Goal: Find specific page/section: Find specific page/section

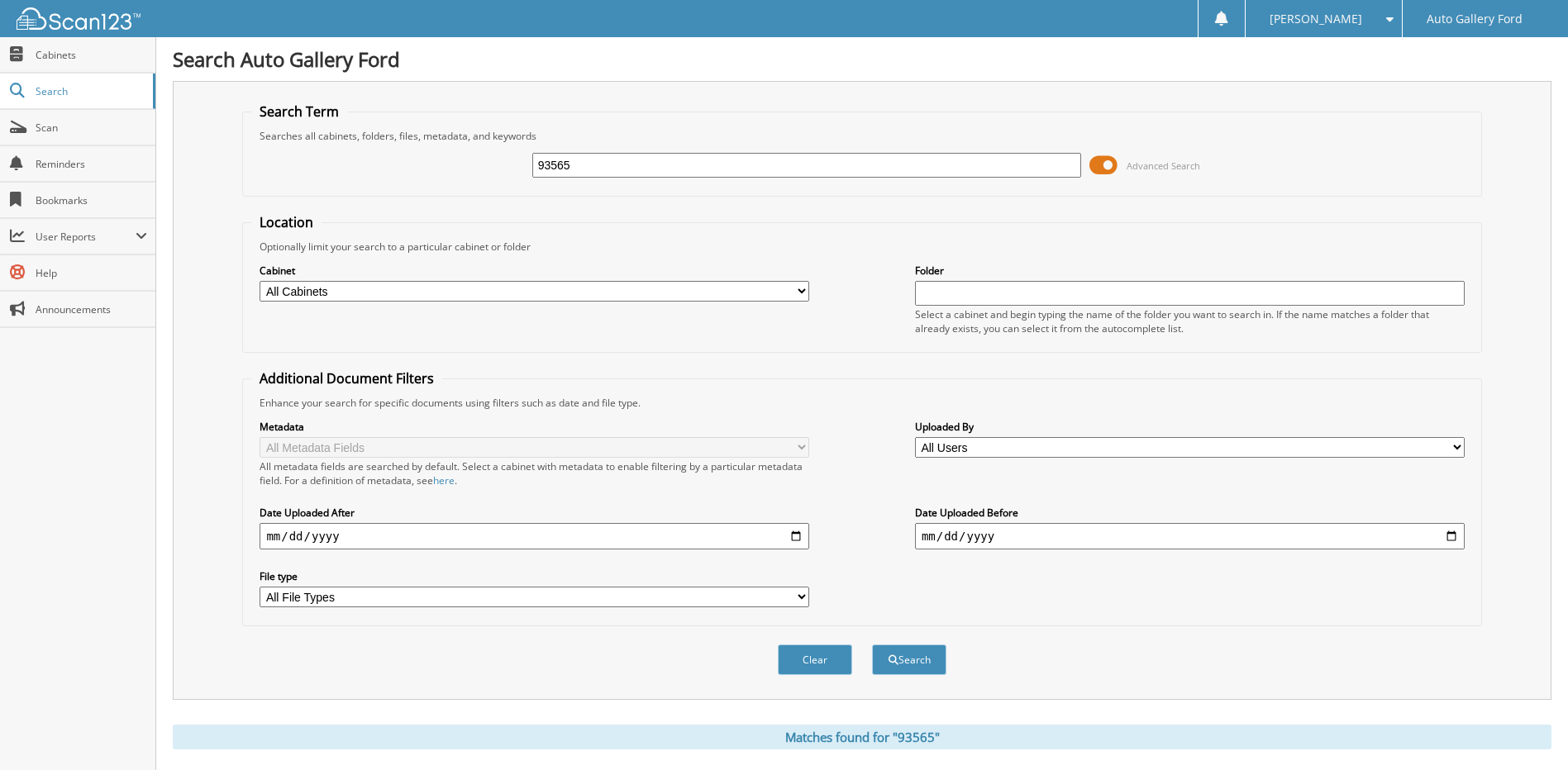
drag, startPoint x: 648, startPoint y: 157, endPoint x: 510, endPoint y: 182, distance: 140.2
click at [510, 182] on div "93565 Advanced Search" at bounding box center [862, 165] width 1221 height 45
type input "[PERSON_NAME]"
click at [872, 645] on button "Search" at bounding box center [909, 660] width 74 height 30
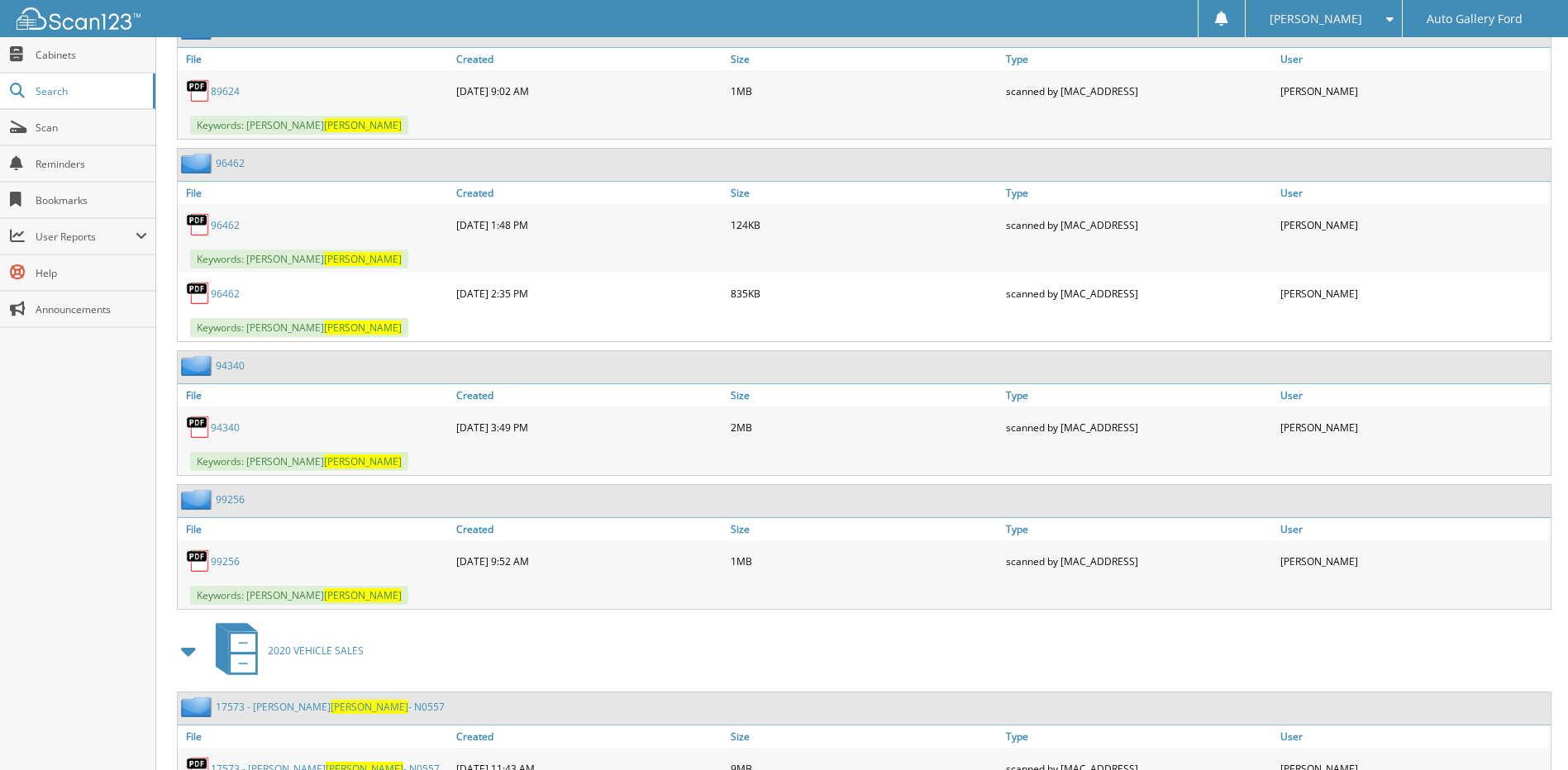
scroll to position [2562, 0]
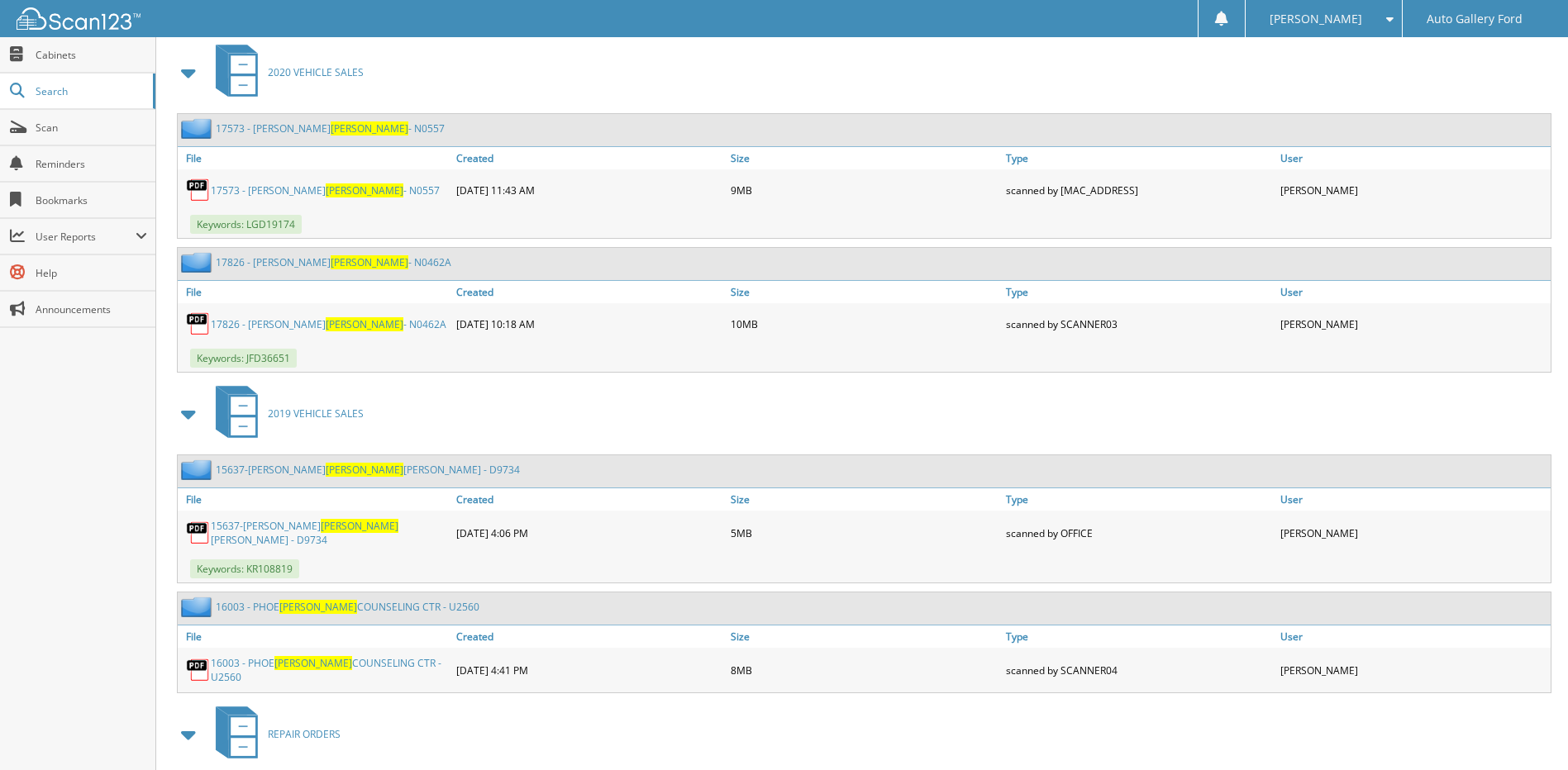
click at [287, 130] on link "17573 - [PERSON_NAME][MEDICAL_DATA] - N0557" at bounding box center [330, 128] width 229 height 14
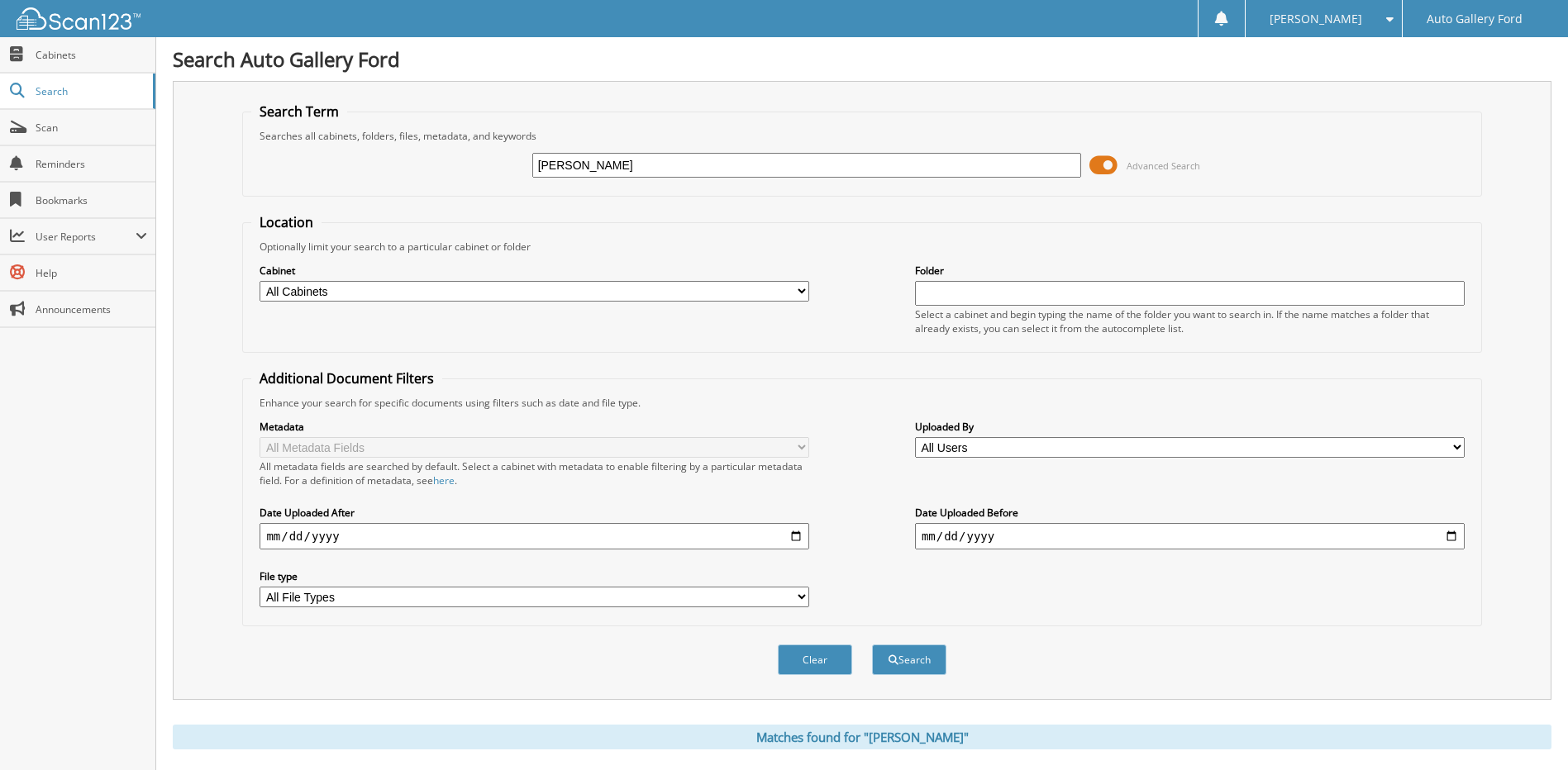
drag, startPoint x: 581, startPoint y: 171, endPoint x: 513, endPoint y: 173, distance: 68.0
click at [513, 173] on div "NIX Advanced Search" at bounding box center [862, 165] width 1221 height 45
drag, startPoint x: 590, startPoint y: 176, endPoint x: 475, endPoint y: 172, distance: 115.1
click at [475, 172] on div "93565 Advanced Search" at bounding box center [862, 165] width 1221 height 45
type input "[PERSON_NAME]"
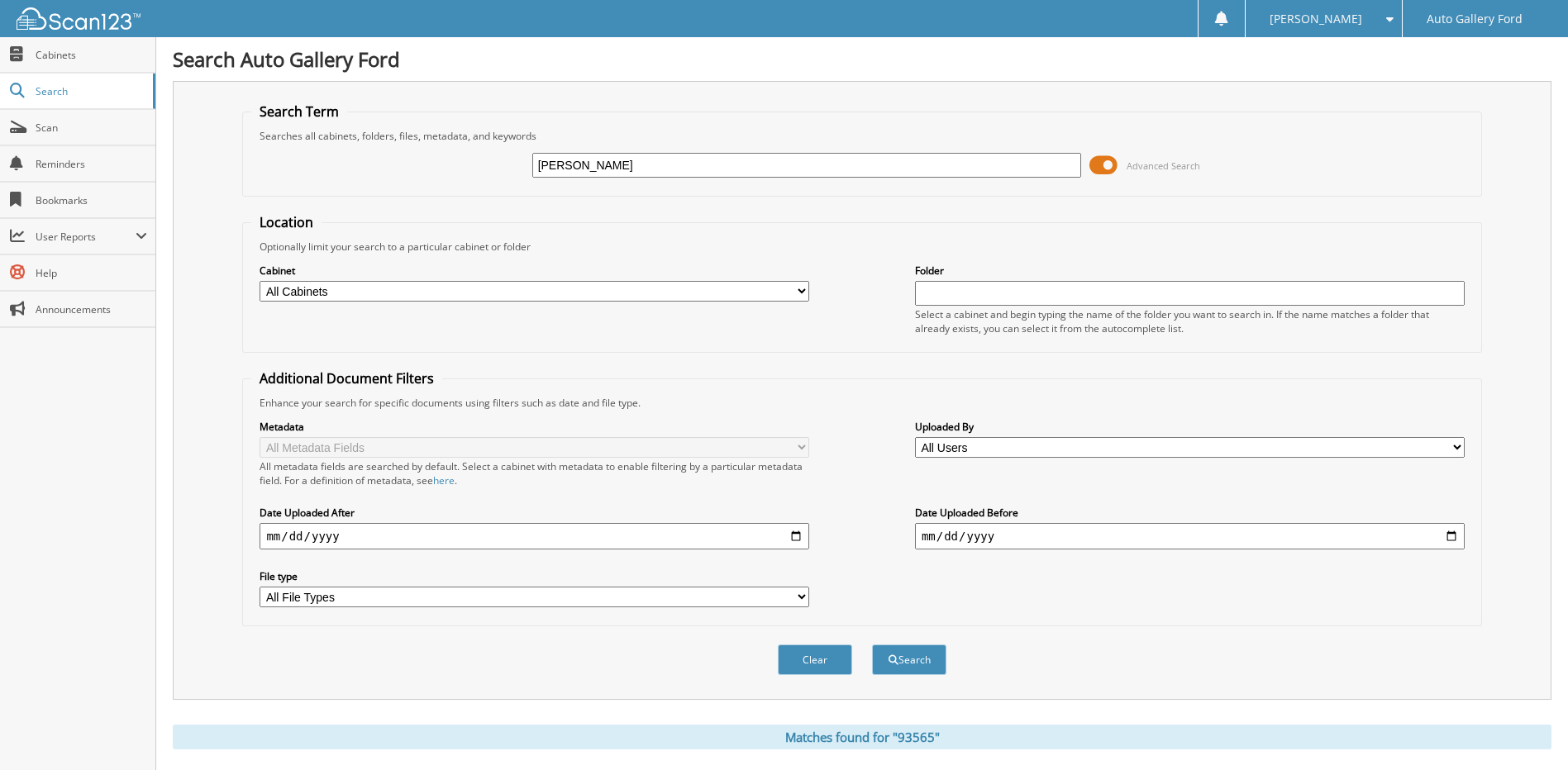
click at [872, 645] on button "Search" at bounding box center [909, 660] width 74 height 30
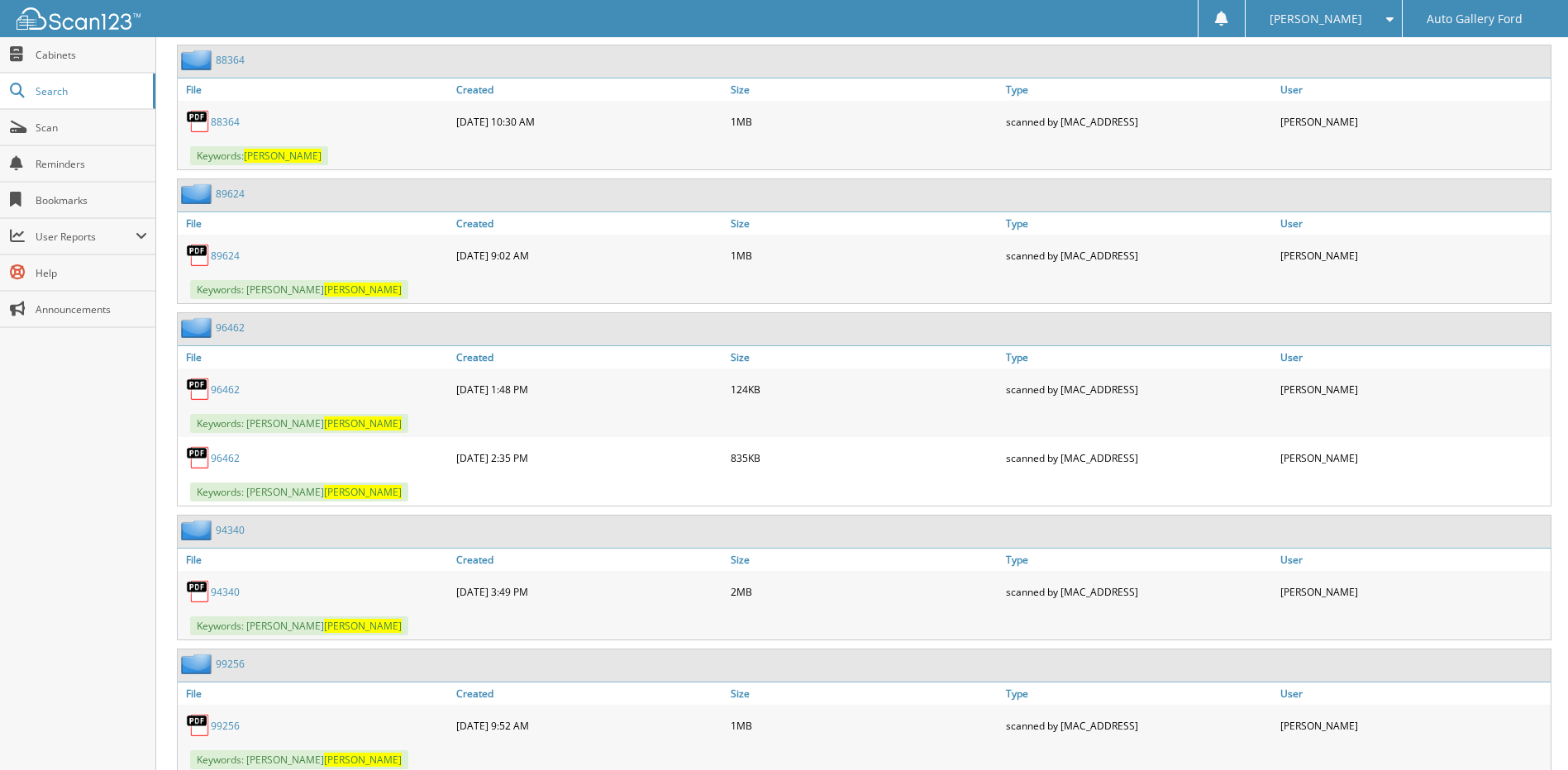
scroll to position [1819, 0]
click at [231, 258] on link "89624" at bounding box center [225, 257] width 29 height 14
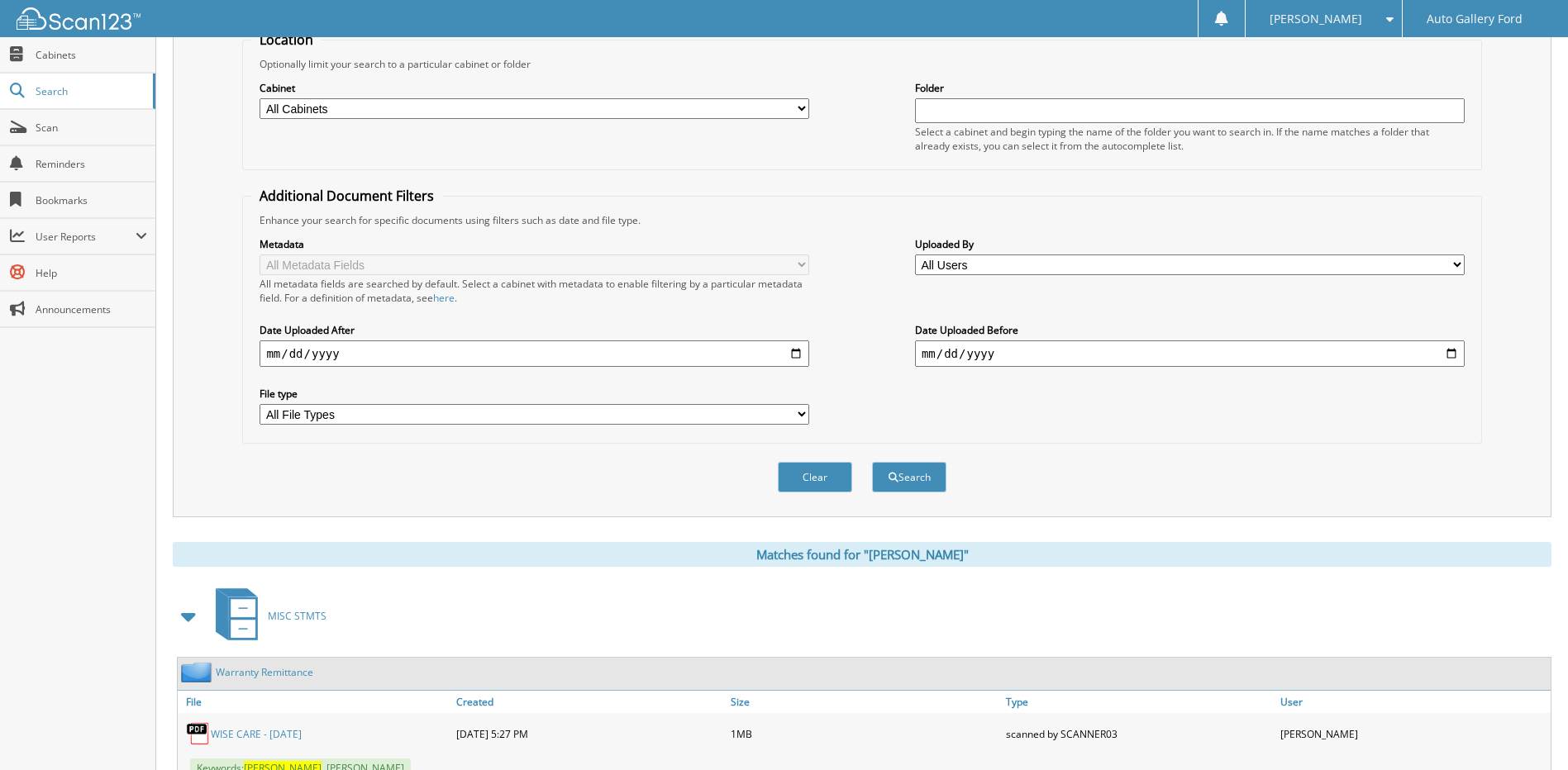
scroll to position [0, 0]
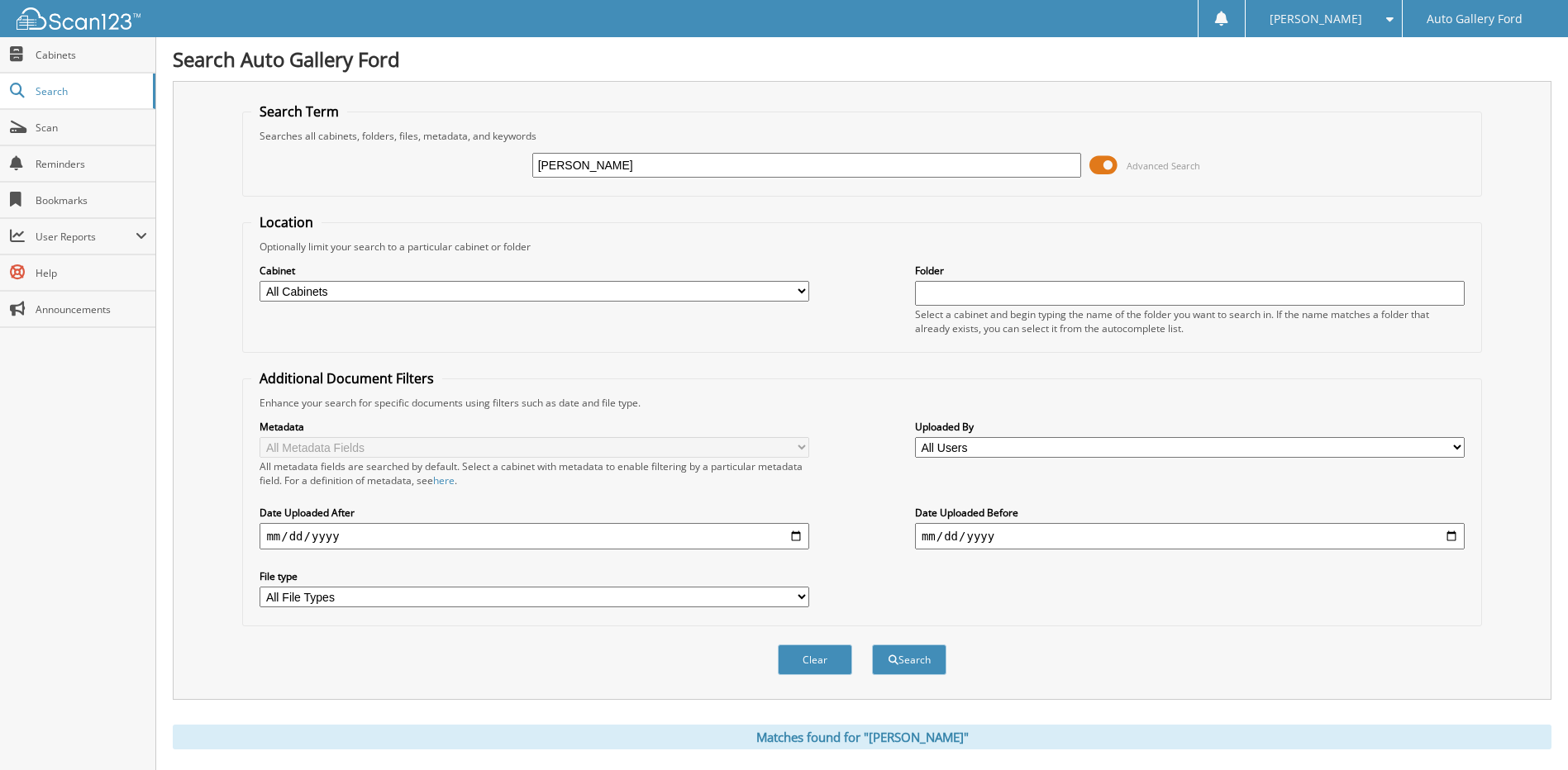
drag, startPoint x: 556, startPoint y: 166, endPoint x: 514, endPoint y: 166, distance: 42.0
click at [514, 166] on div "NIX Advanced Search" at bounding box center [862, 165] width 1221 height 45
type input "D19174"
click at [872, 645] on button "Search" at bounding box center [909, 660] width 74 height 30
